Goal: Transaction & Acquisition: Obtain resource

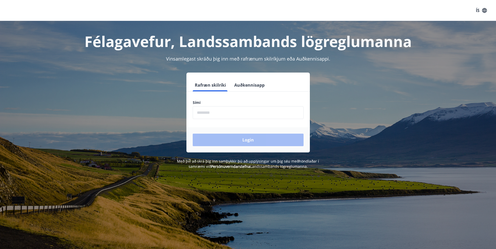
click at [230, 112] on input "phone" at bounding box center [248, 112] width 111 height 13
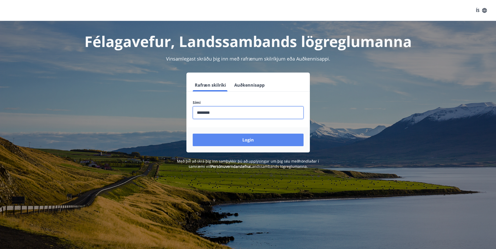
type input "********"
click at [260, 137] on button "Login" at bounding box center [248, 140] width 111 height 13
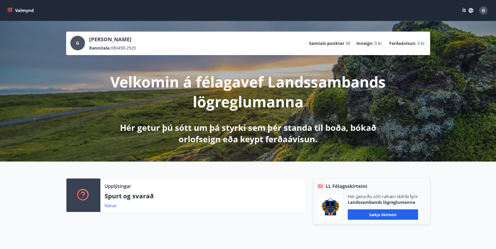
click at [11, 10] on icon "menu" at bounding box center [10, 9] width 5 height 1
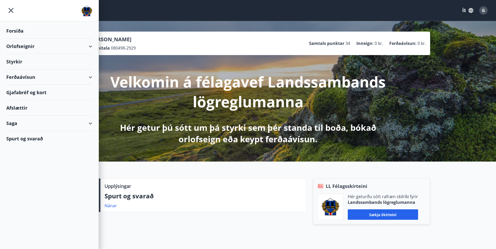
click at [91, 76] on div "Ferðaávísun" at bounding box center [49, 77] width 86 height 15
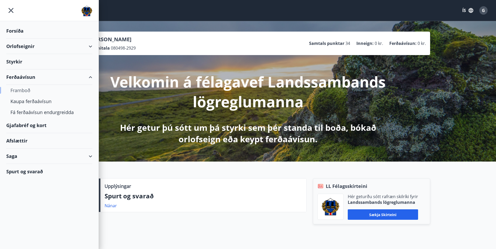
click at [29, 92] on div "Framboð" at bounding box center [49, 90] width 78 height 11
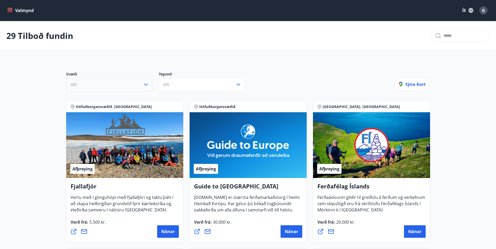
click at [138, 81] on button "Allt" at bounding box center [109, 85] width 86 height 14
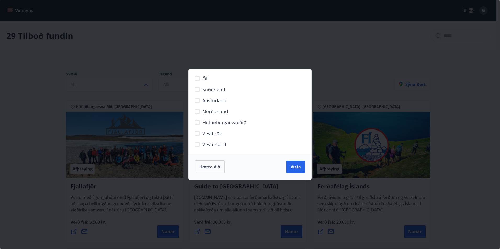
click at [215, 124] on span "Höfuðborgarsvæðið" at bounding box center [224, 122] width 44 height 7
click at [296, 166] on span "Vista" at bounding box center [296, 167] width 10 height 6
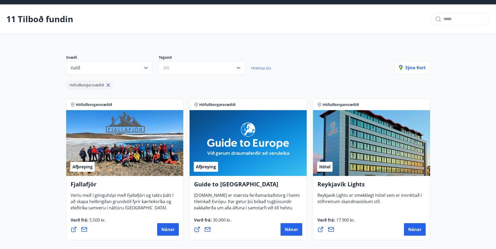
scroll to position [26, 0]
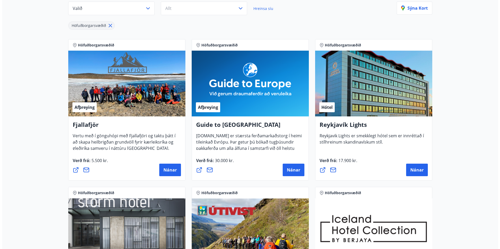
scroll to position [78, 0]
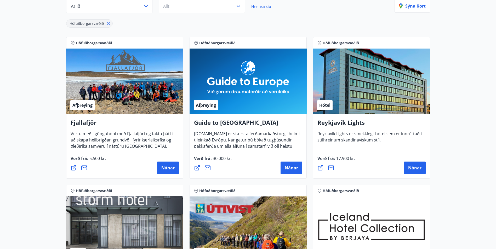
drag, startPoint x: 358, startPoint y: 67, endPoint x: 332, endPoint y: 123, distance: 61.3
drag, startPoint x: 332, startPoint y: 123, endPoint x: 464, endPoint y: 131, distance: 133.1
click at [422, 169] on button "Nánar" at bounding box center [415, 168] width 22 height 13
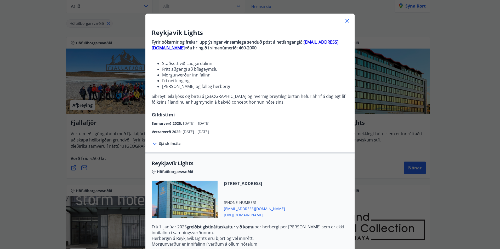
scroll to position [26, 0]
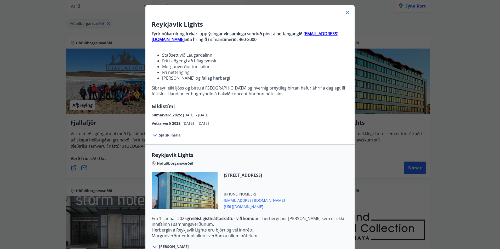
click at [168, 135] on span "Sjá skilmála" at bounding box center [169, 135] width 21 height 5
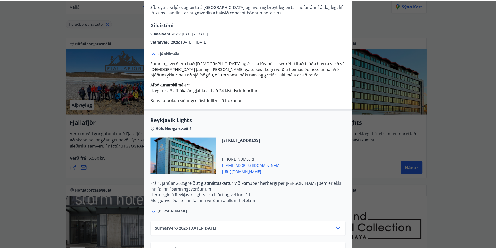
scroll to position [127, 0]
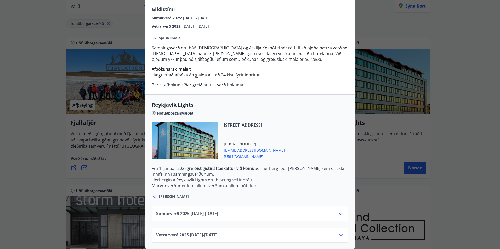
click at [369, 112] on div "Reykjavík Lights Fyrir bókarnir og frekari upplýsingar vinsamlega senduð póst á…" at bounding box center [250, 1] width 500 height 249
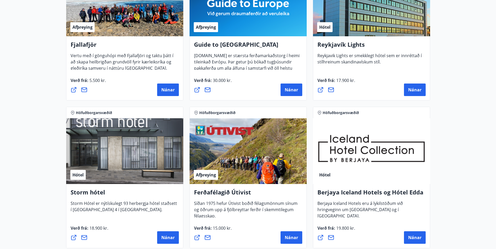
scroll to position [183, 0]
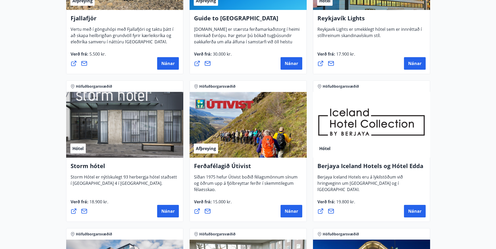
click at [471, 84] on main "11 Tilboð fundin Svæði Valið Tegund Allt Hreinsa síu Höfuðborgarsvæðið [PERSON_…" at bounding box center [248, 179] width 496 height 683
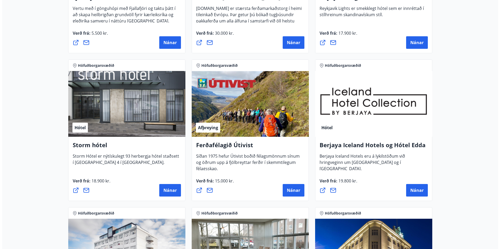
scroll to position [232, 0]
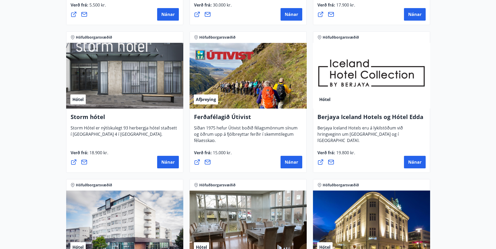
click at [472, 86] on main "11 Tilboð fundin Svæði Valið Tegund Allt Hreinsa síu Höfuðborgarsvæðið [PERSON_…" at bounding box center [248, 130] width 496 height 683
click at [169, 164] on span "Nánar" at bounding box center [167, 163] width 13 height 6
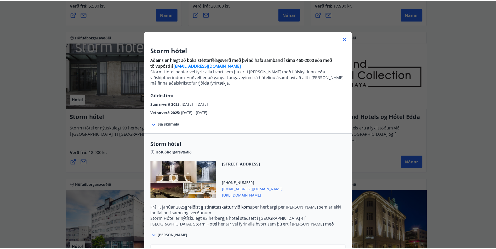
scroll to position [43, 0]
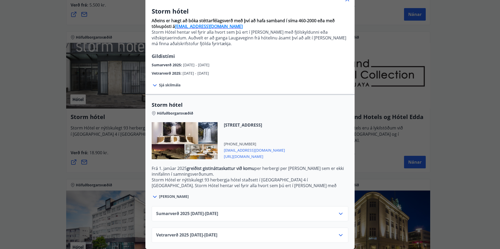
click at [119, 126] on div "Storm hótel Aðeins er hægt að bóka stéttarfélagsverð með því að hafa samband í …" at bounding box center [250, 85] width 500 height 249
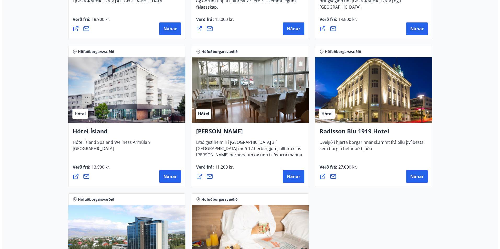
scroll to position [363, 0]
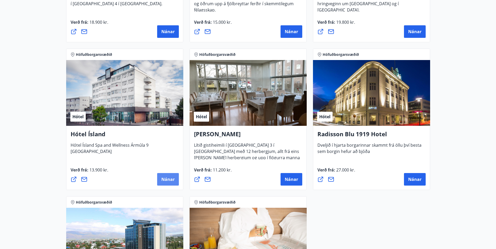
click at [171, 179] on span "Nánar" at bounding box center [167, 180] width 13 height 6
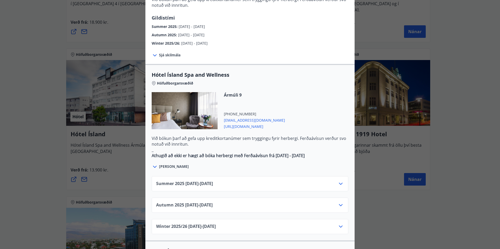
scroll to position [235, 0]
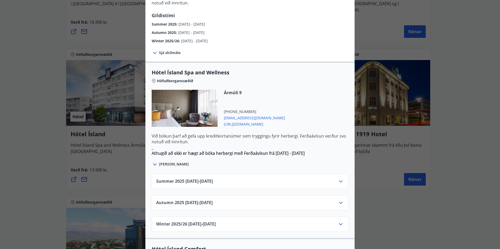
click at [161, 50] on span "Sjá skilmála" at bounding box center [169, 52] width 21 height 5
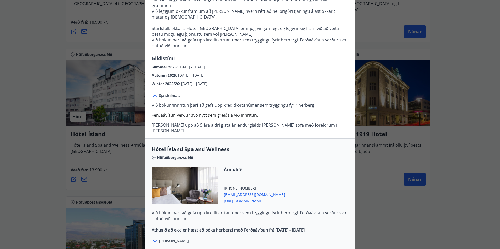
scroll to position [183, 0]
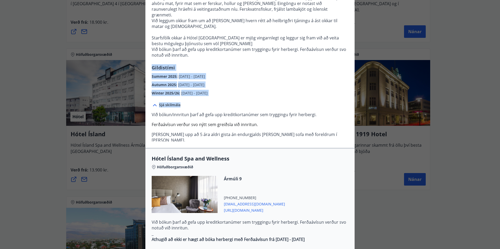
drag, startPoint x: 147, startPoint y: 49, endPoint x: 227, endPoint y: 79, distance: 85.0
click at [227, 79] on div "Hótel Ísland Sendu skilaboð til að panta herbergi [EMAIL_ADDRESS][DOMAIN_NAME] …" at bounding box center [249, 180] width 209 height 643
drag, startPoint x: 227, startPoint y: 79, endPoint x: 238, endPoint y: 77, distance: 11.4
click at [238, 88] on div "Winter 2025/26 : [DATE] - [DATE]" at bounding box center [250, 92] width 197 height 8
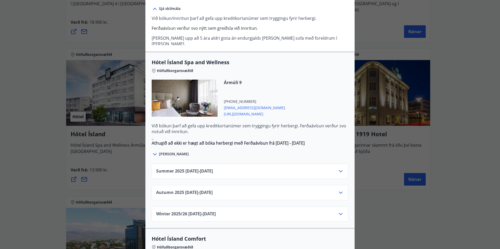
scroll to position [288, 0]
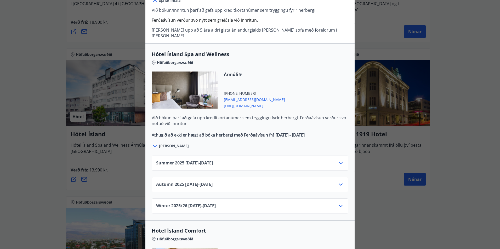
click at [200, 182] on span "Autumn [PHONE_NUMBER][DATE] - [DATE]" at bounding box center [184, 185] width 56 height 6
click at [338, 182] on icon at bounding box center [341, 185] width 6 height 6
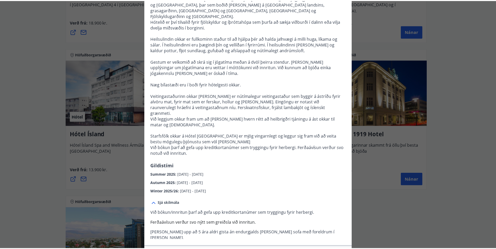
scroll to position [0, 0]
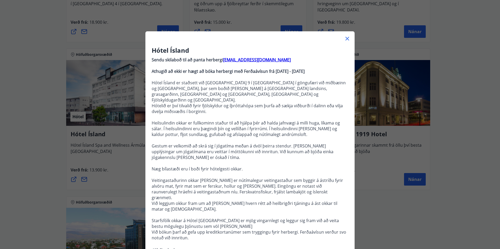
click at [345, 37] on icon at bounding box center [347, 39] width 6 height 6
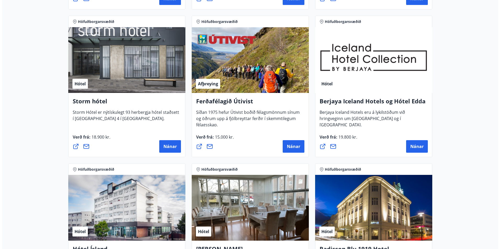
scroll to position [232, 0]
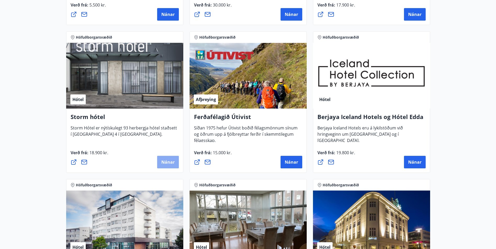
click at [172, 159] on button "Nánar" at bounding box center [168, 162] width 22 height 13
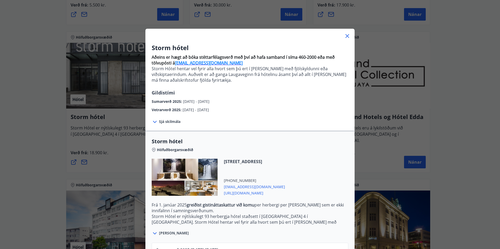
scroll to position [0, 0]
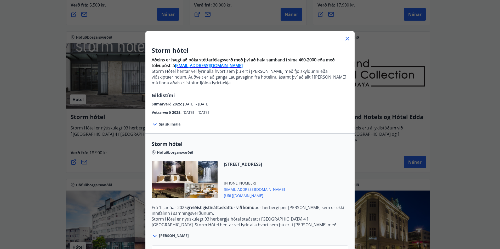
click at [165, 127] on span "Sjá skilmála" at bounding box center [169, 124] width 21 height 5
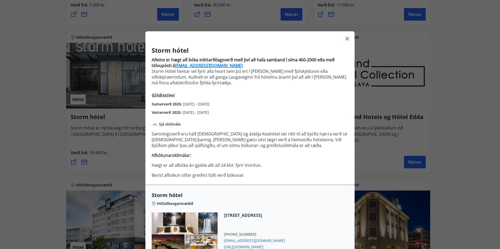
click at [256, 86] on p "Aðeins er hægt að bóka stéttarfélagsverð með því að hafa samband í síma 460-200…" at bounding box center [250, 73] width 197 height 37
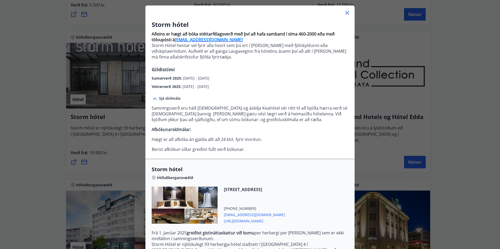
scroll to position [94, 0]
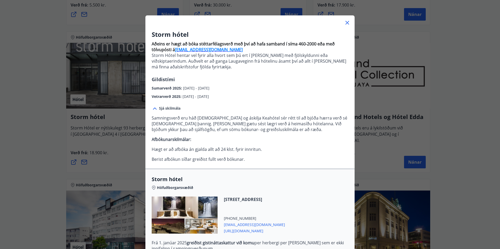
click at [258, 88] on div "Sumarverð 2025 : [DATE] - [DATE]" at bounding box center [250, 87] width 197 height 8
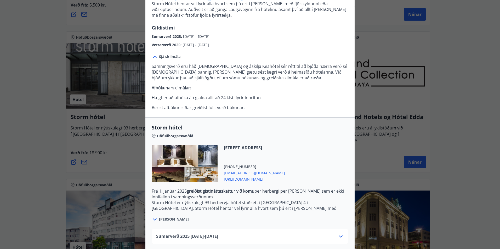
scroll to position [68, 0]
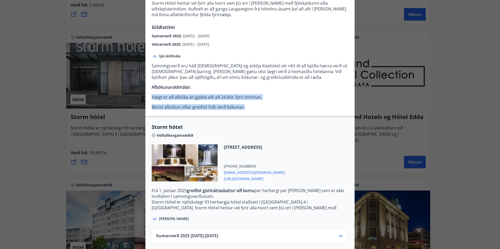
drag, startPoint x: 150, startPoint y: 97, endPoint x: 252, endPoint y: 111, distance: 103.1
click at [252, 111] on div "Sjá skilmála Samningsverð eru háð [DEMOGRAPHIC_DATA] og áskilja [PERSON_NAME] s…" at bounding box center [249, 81] width 209 height 69
click at [252, 113] on div "Sjá skilmála Samningsverð eru háð [DEMOGRAPHIC_DATA] og áskilja [PERSON_NAME] s…" at bounding box center [249, 81] width 209 height 69
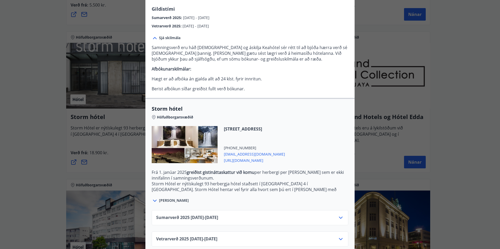
scroll to position [94, 0]
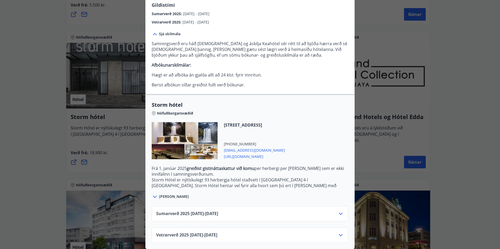
click at [338, 232] on icon at bounding box center [341, 235] width 6 height 6
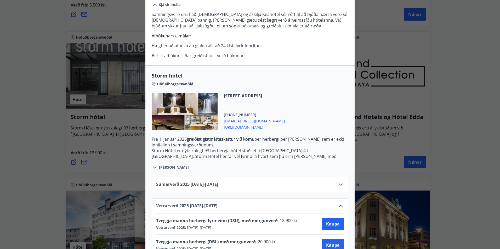
scroll to position [111, 0]
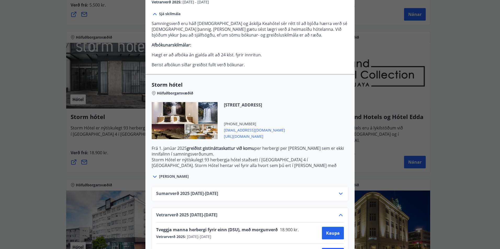
click at [238, 137] on span "[URL][DOMAIN_NAME]" at bounding box center [254, 136] width 61 height 6
